Goal: Check status: Check status

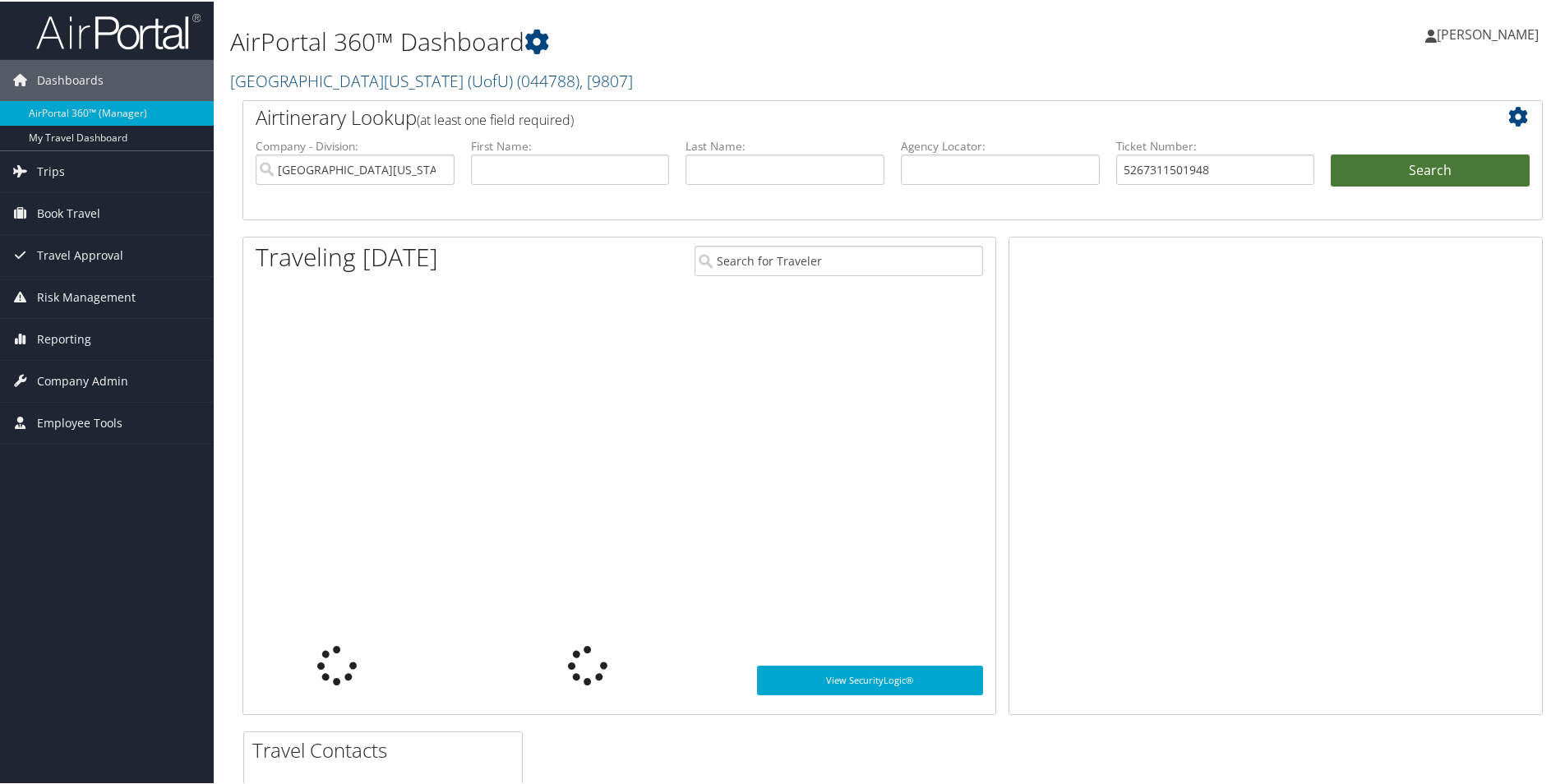
type input "5267311501948"
click at [1476, 163] on button "Search" at bounding box center [1430, 169] width 199 height 33
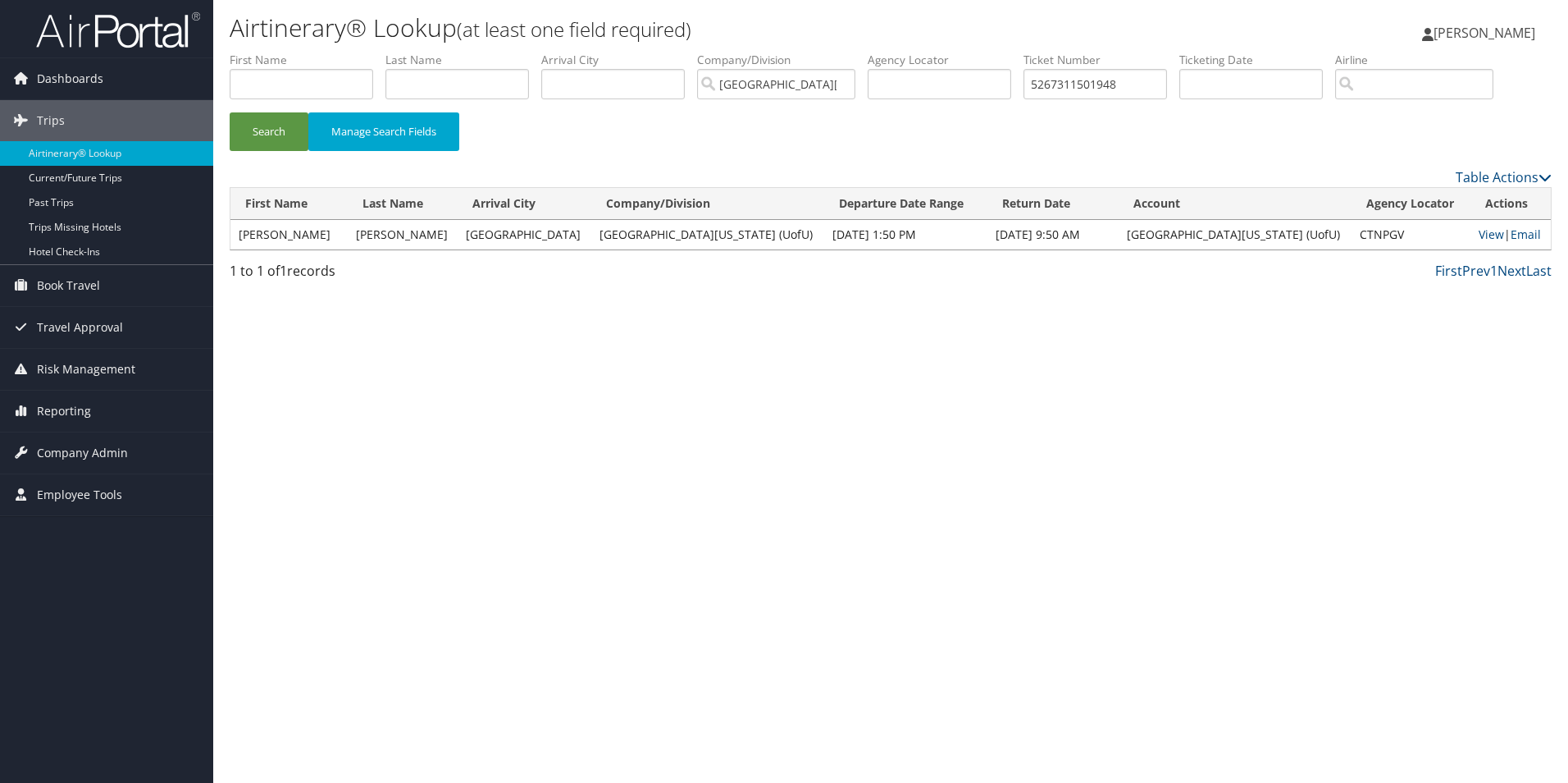
click at [1476, 225] on td "View | Email" at bounding box center [1510, 234] width 81 height 29
click at [1479, 233] on link "View" at bounding box center [1491, 234] width 26 height 15
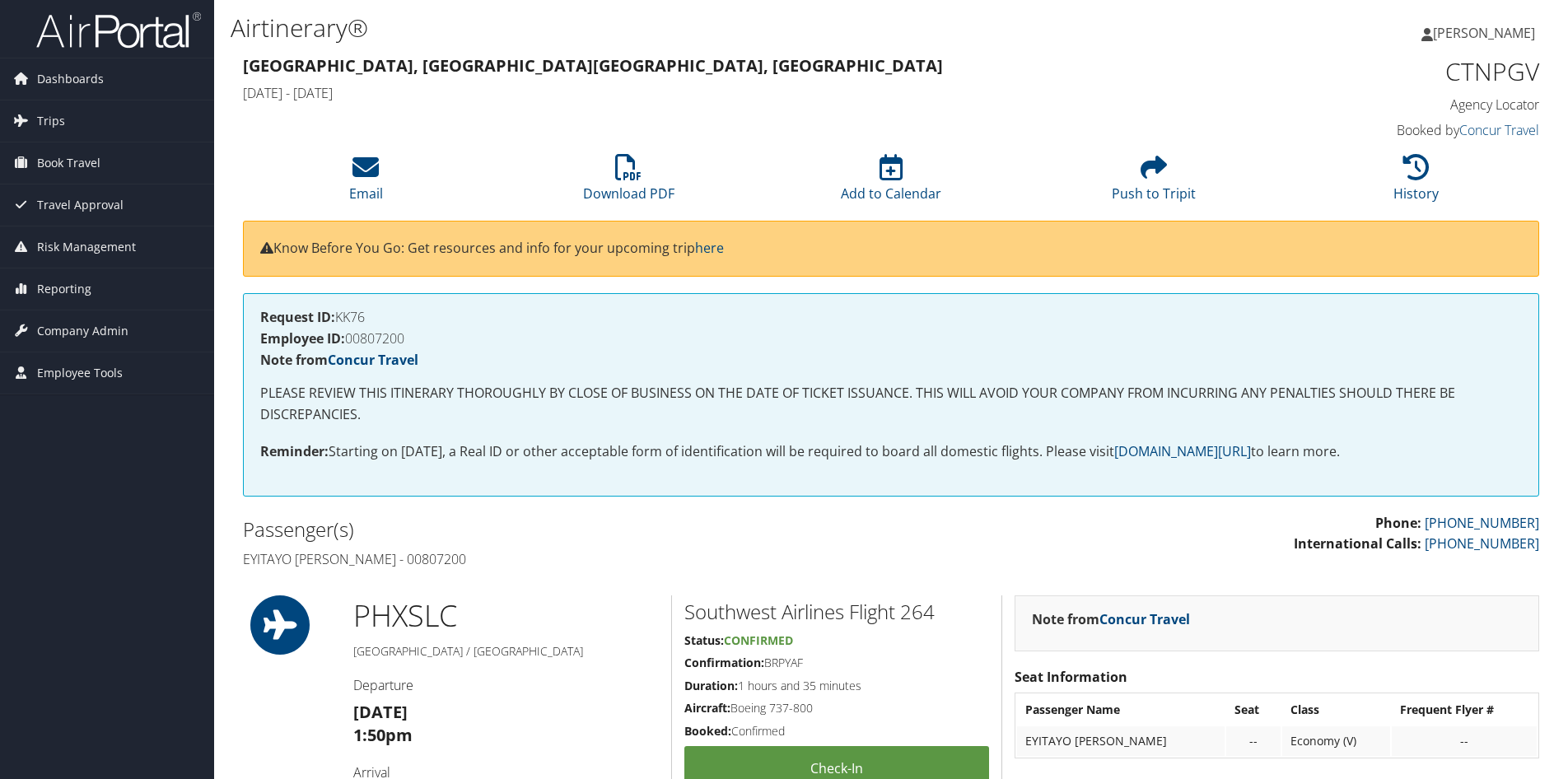
click at [375, 337] on h4 "Employee ID: 00807200" at bounding box center [891, 338] width 1262 height 13
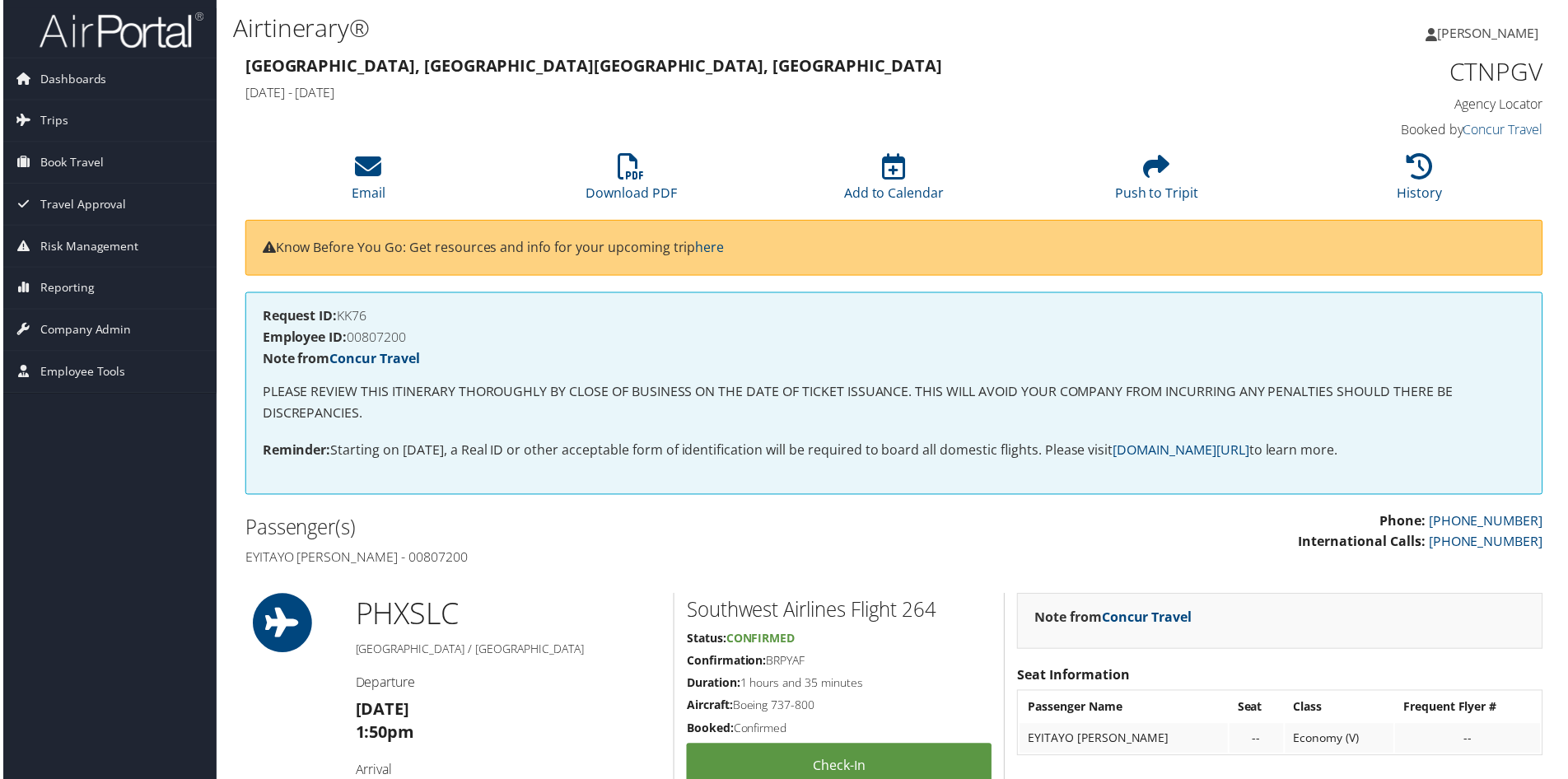
click at [375, 337] on h4 "Employee ID: 00807200" at bounding box center [895, 338] width 1269 height 13
copy h4 "00807200"
